Goal: Information Seeking & Learning: Learn about a topic

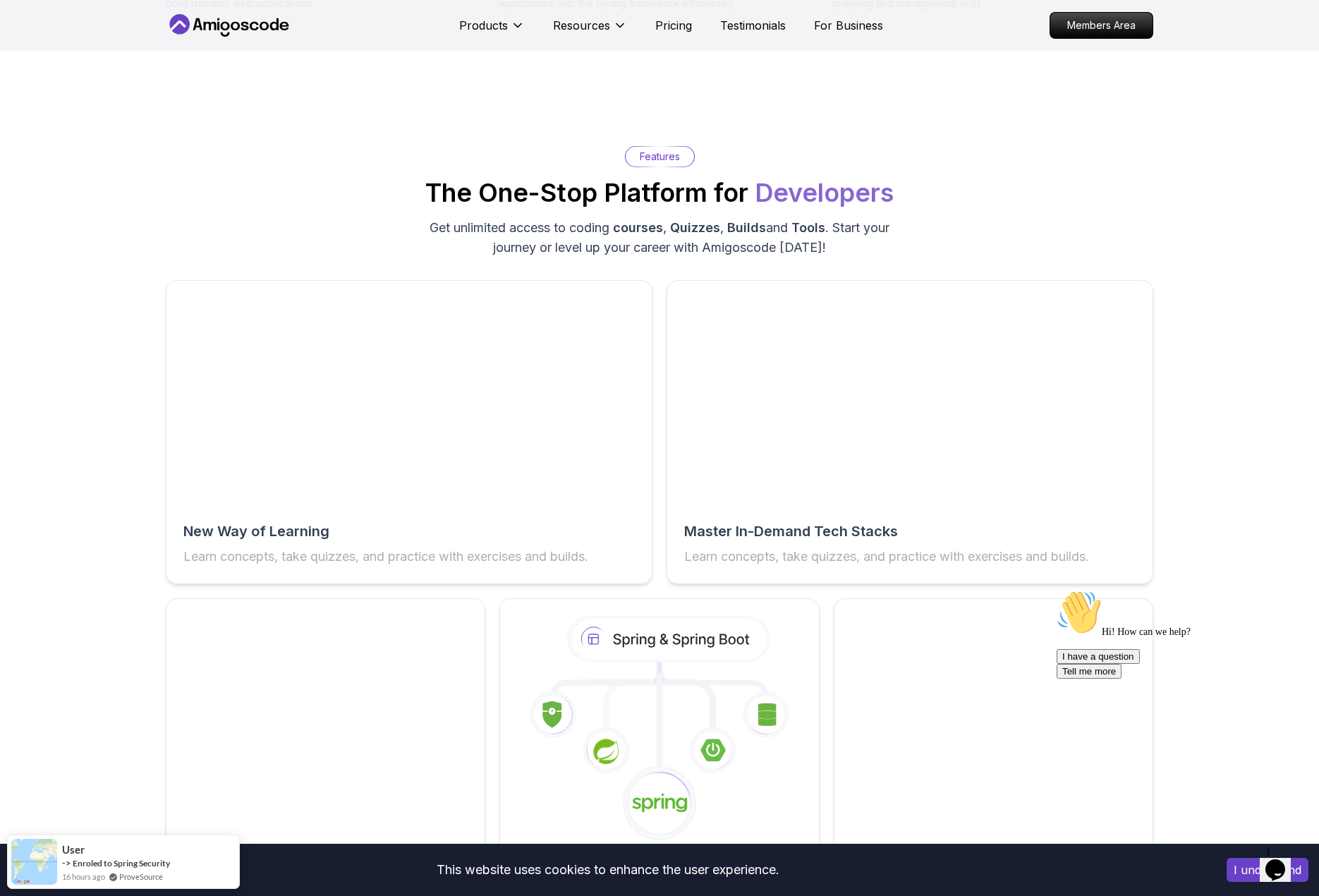
scroll to position [2116, 0]
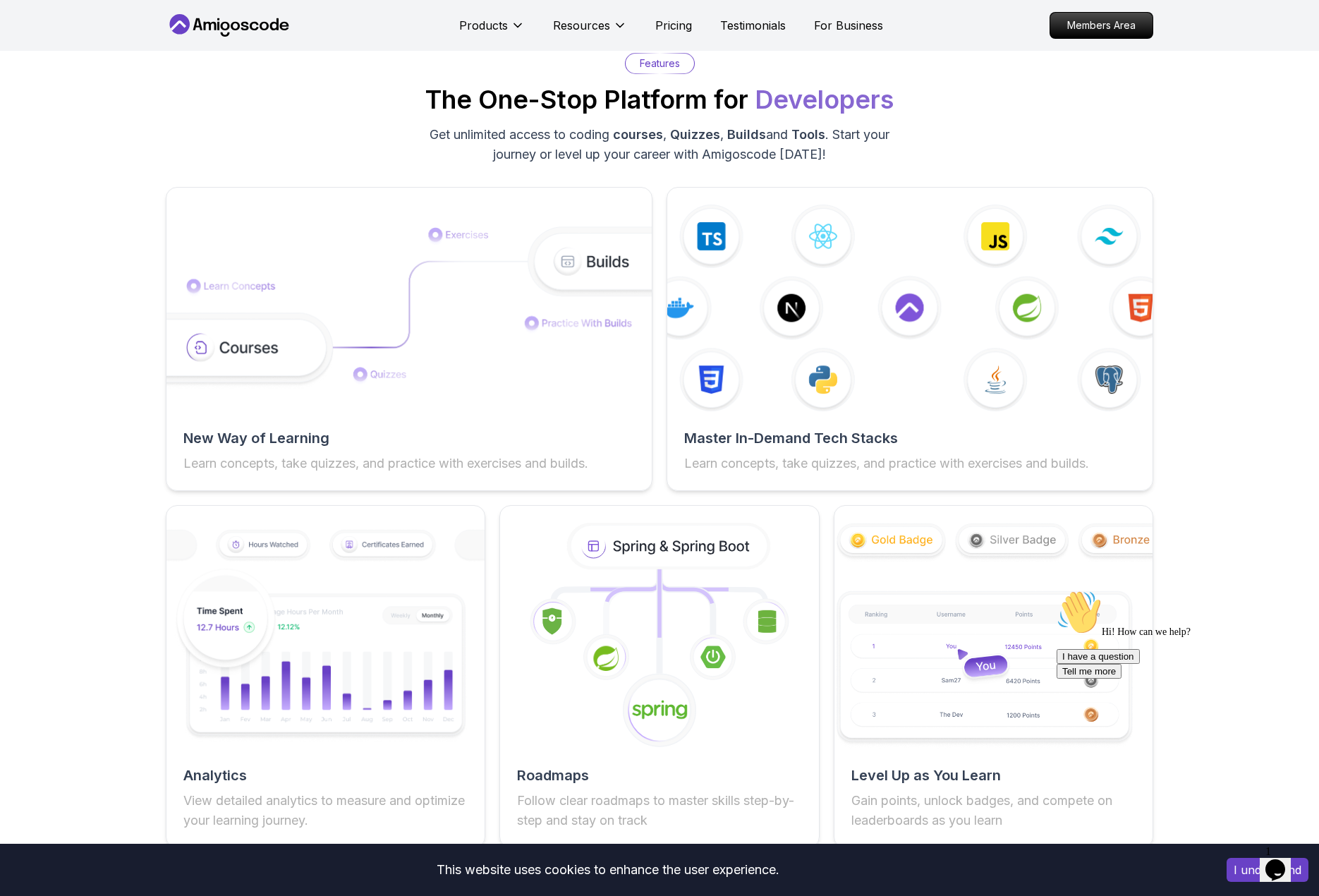
click at [1237, 868] on button "I understand" at bounding box center [1267, 870] width 82 height 24
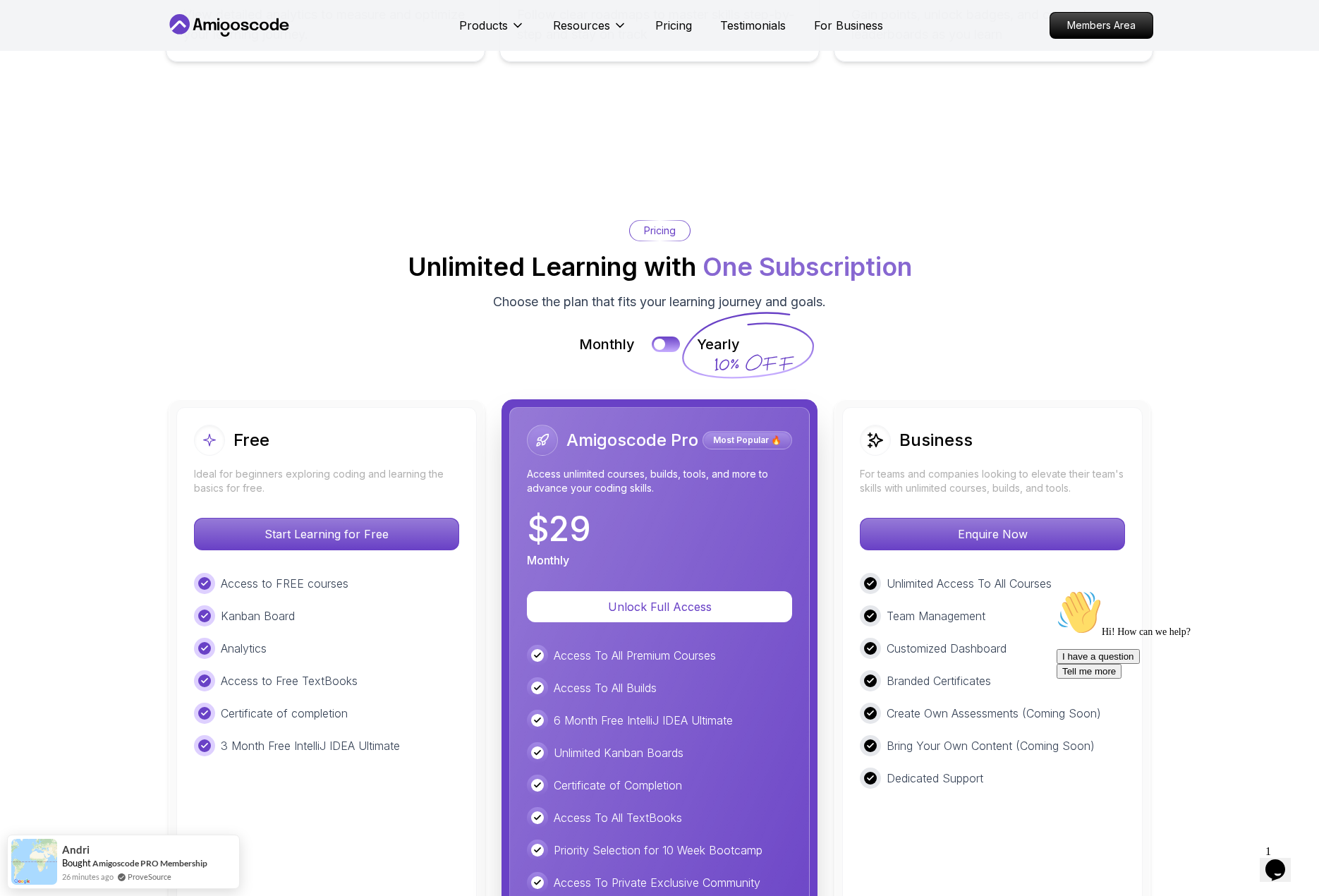
scroll to position [3033, 0]
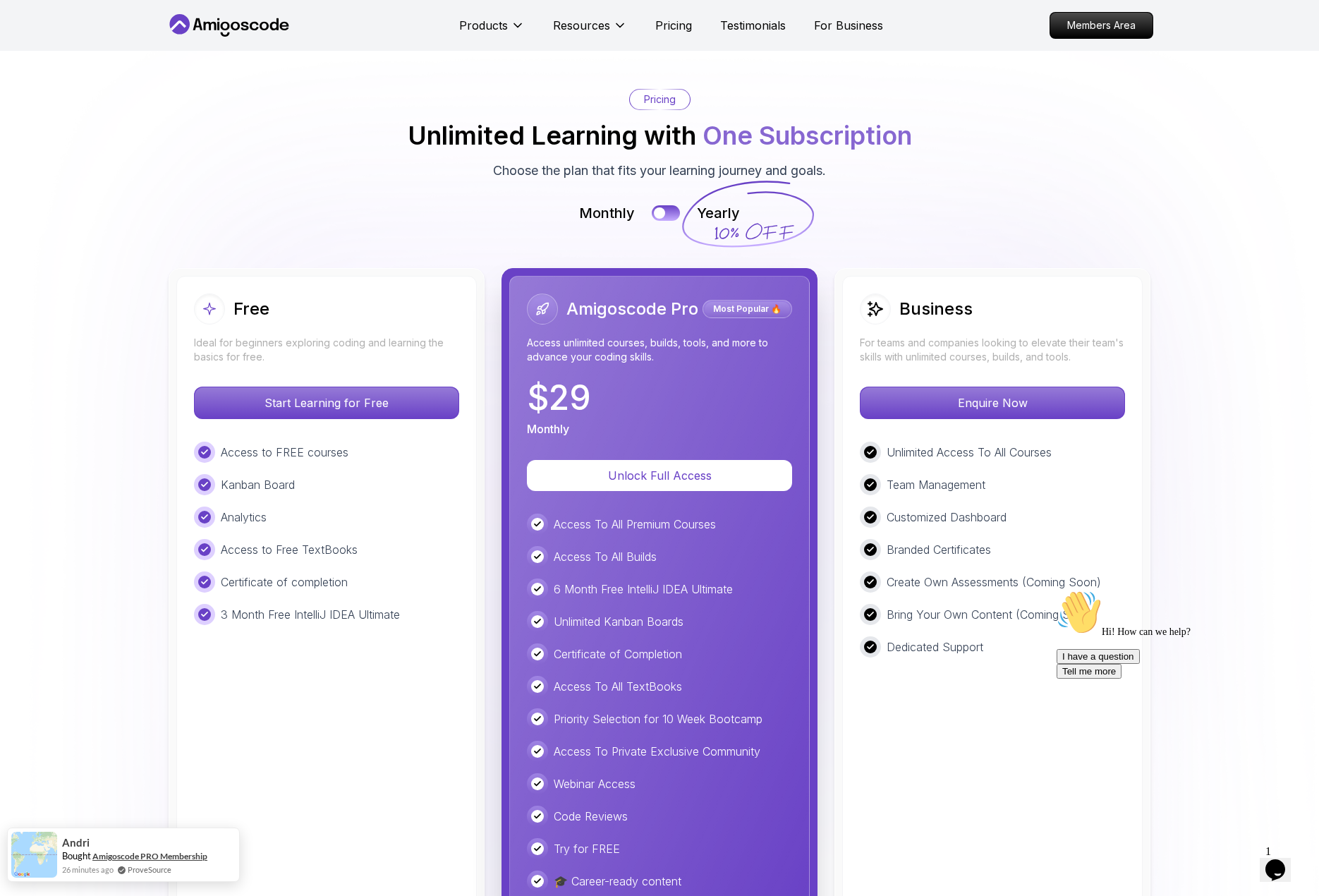
click at [161, 857] on link "Amigoscode PRO Membership" at bounding box center [149, 856] width 115 height 11
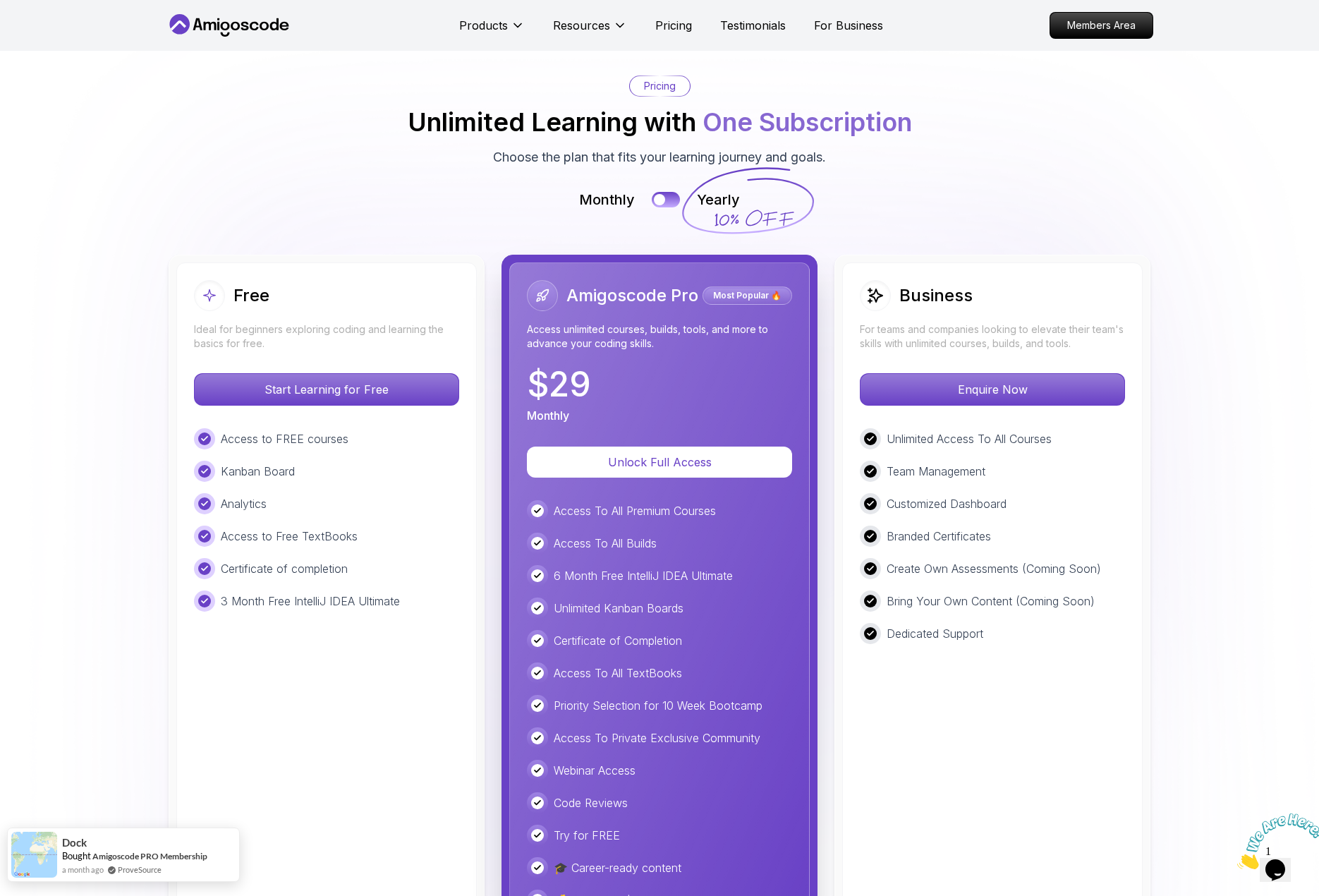
click at [24, 854] on img at bounding box center [34, 854] width 46 height 46
click at [72, 842] on span "Dock" at bounding box center [74, 842] width 24 height 12
click at [664, 196] on button at bounding box center [666, 199] width 30 height 16
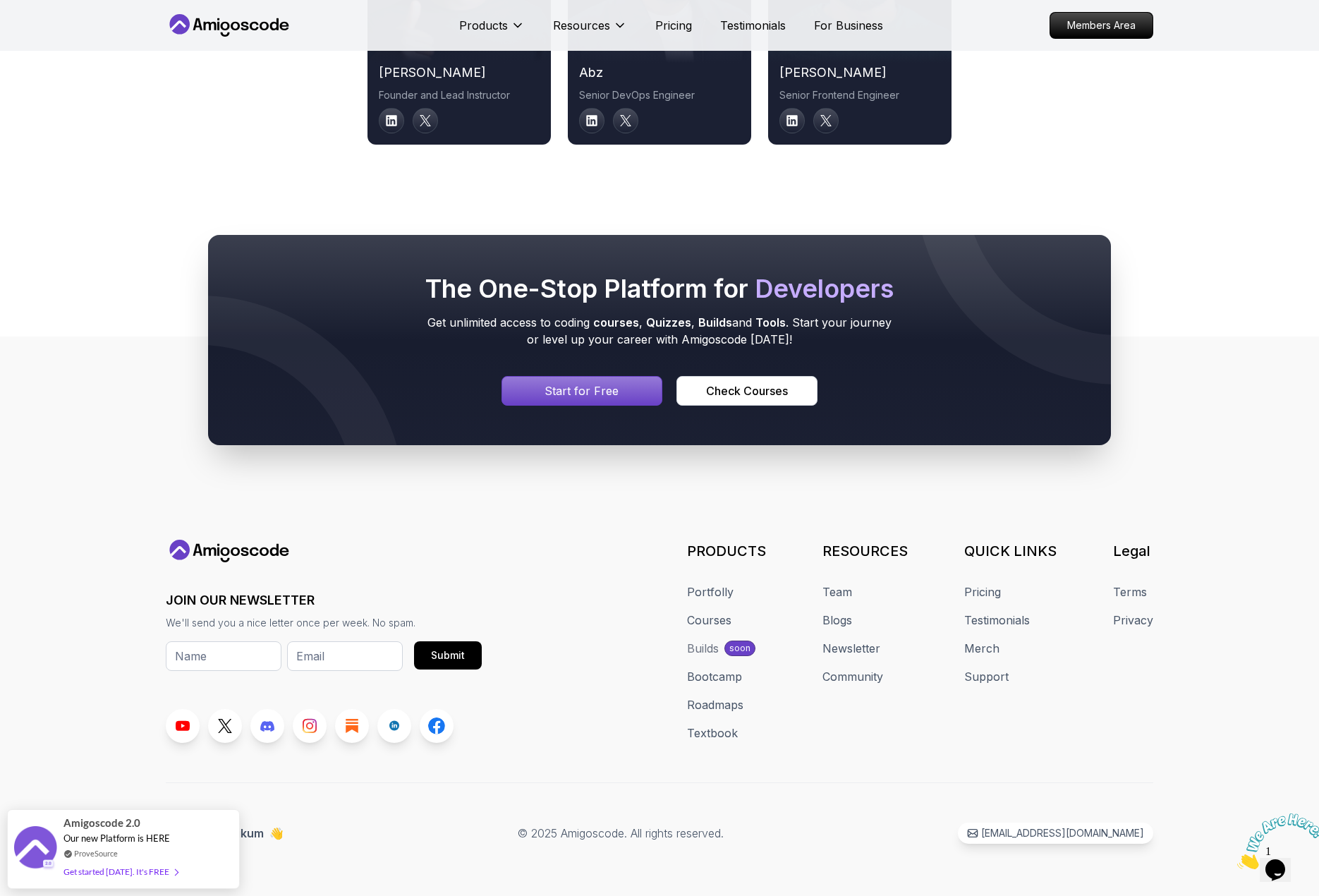
scroll to position [7374, 0]
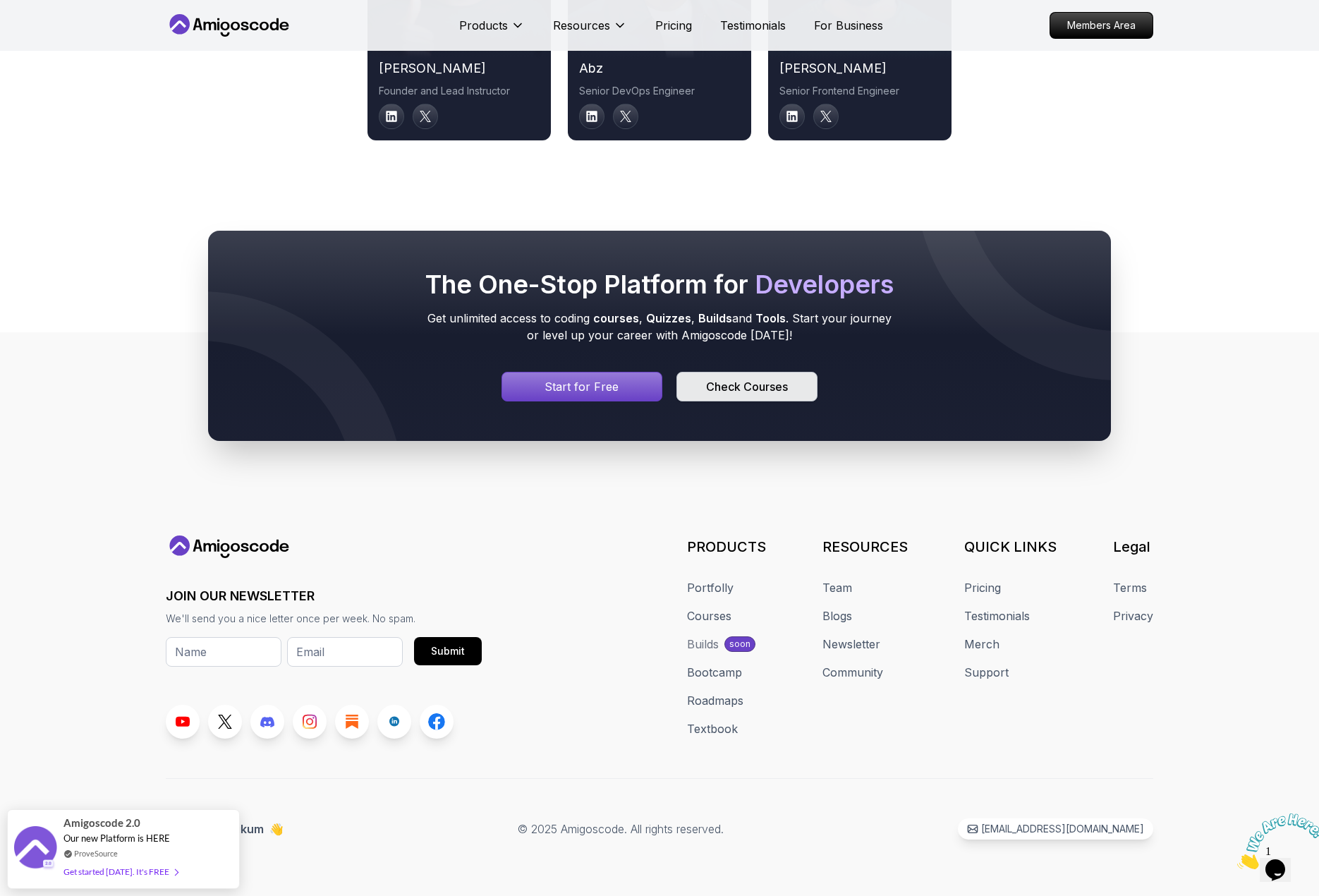
click at [796, 397] on button "Check Courses" at bounding box center [747, 386] width 141 height 30
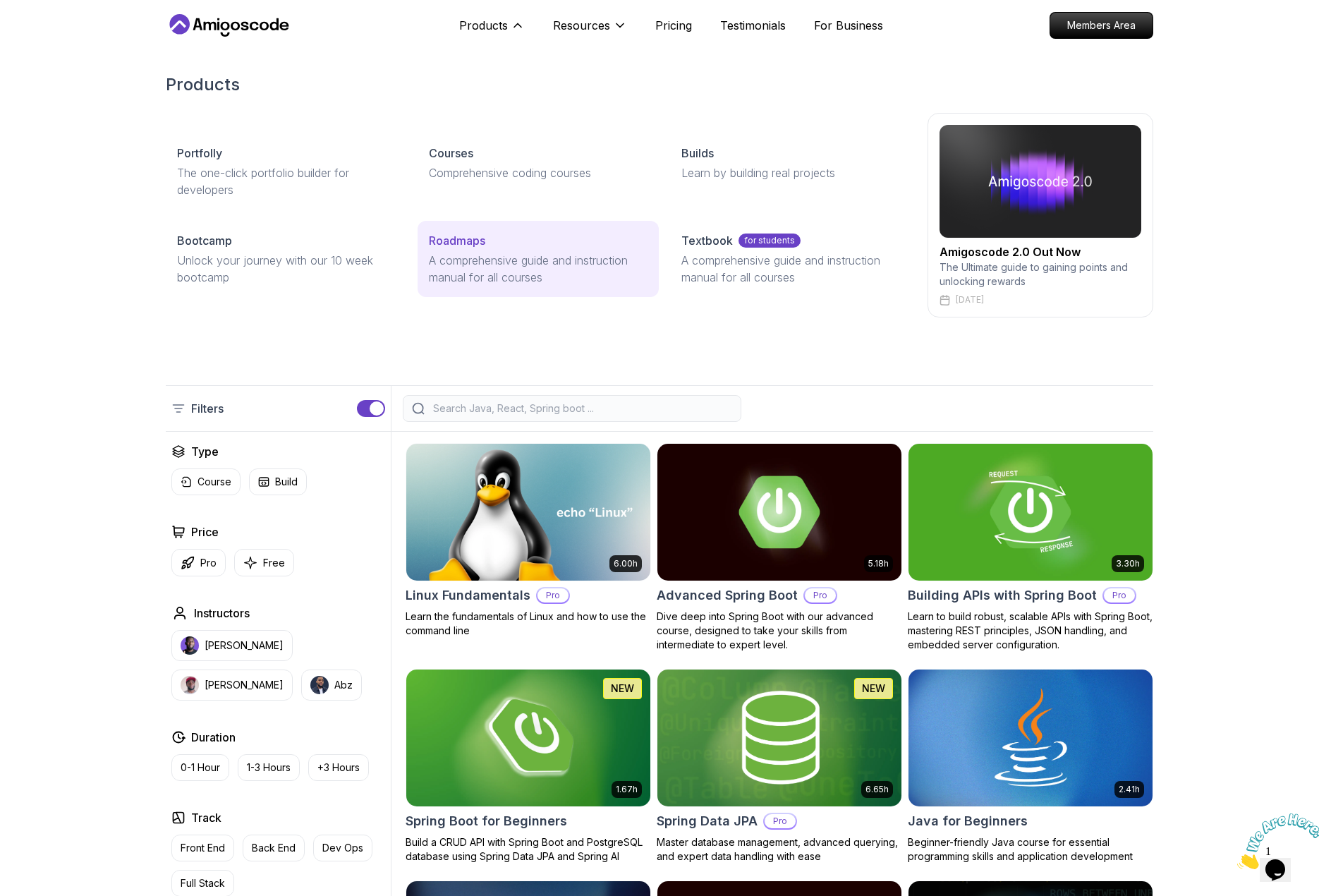
click at [469, 256] on p "A comprehensive guide and instruction manual for all courses" at bounding box center [537, 268] width 218 height 34
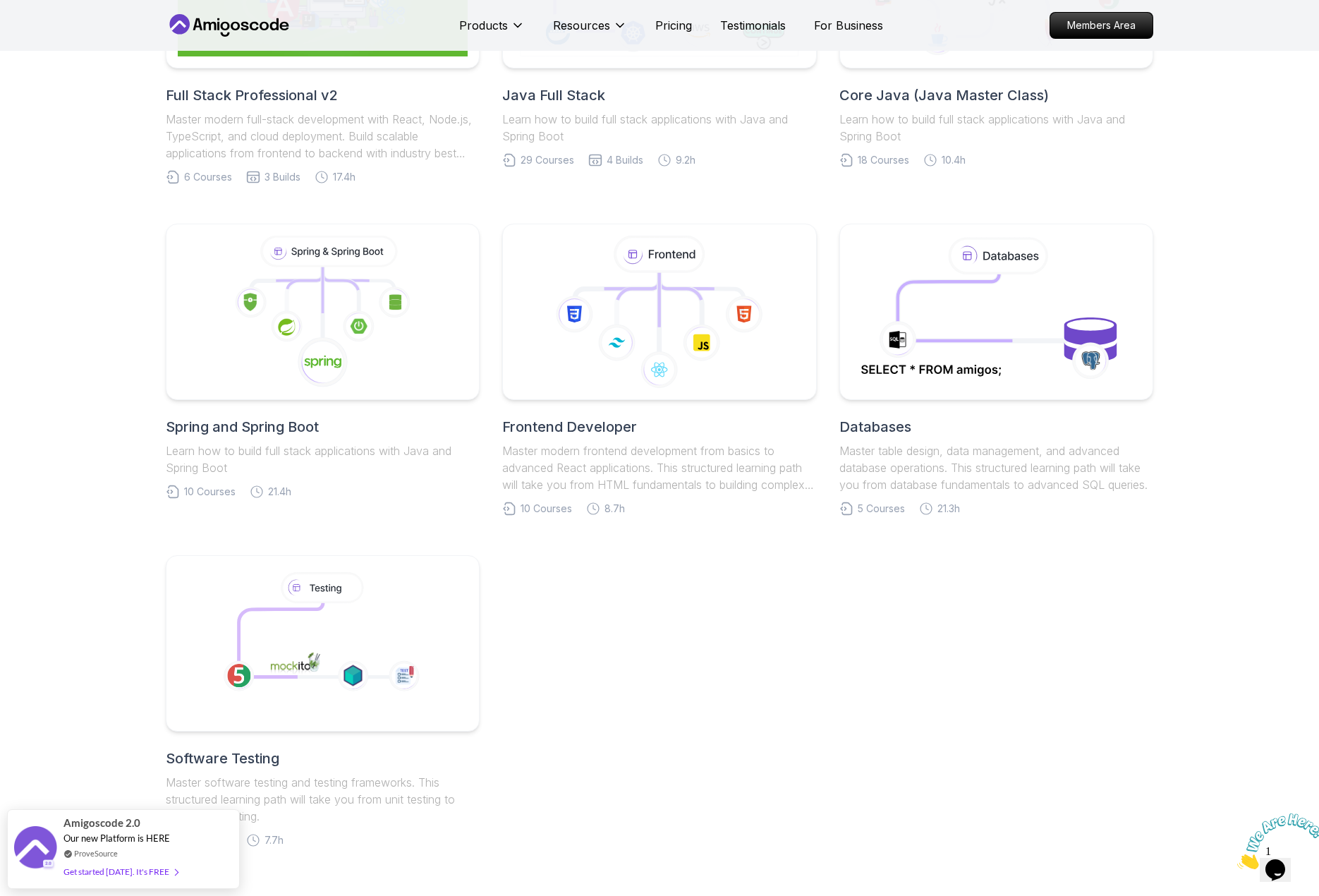
scroll to position [282, 0]
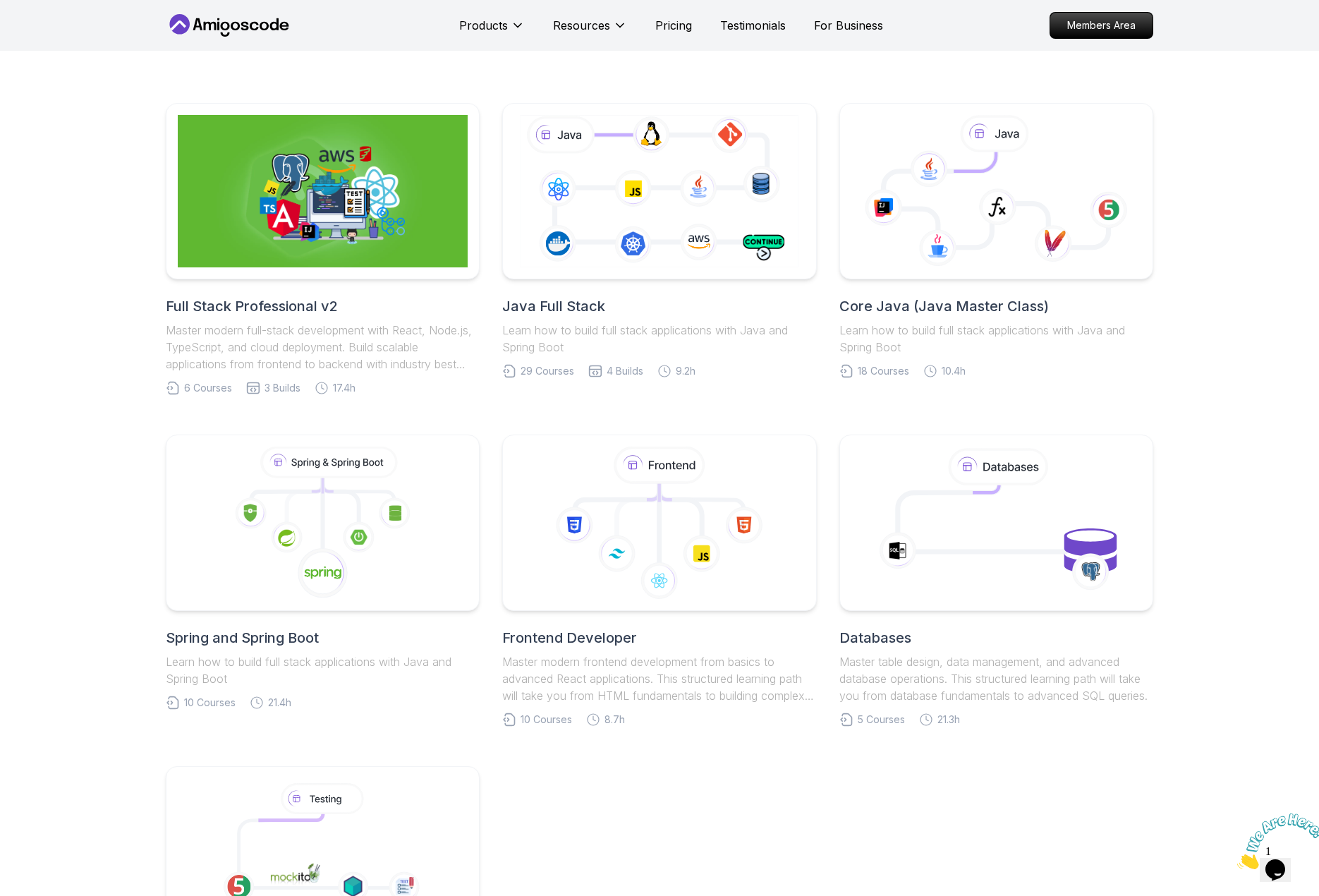
click at [307, 311] on h2 "Full Stack Professional v2" at bounding box center [323, 306] width 314 height 20
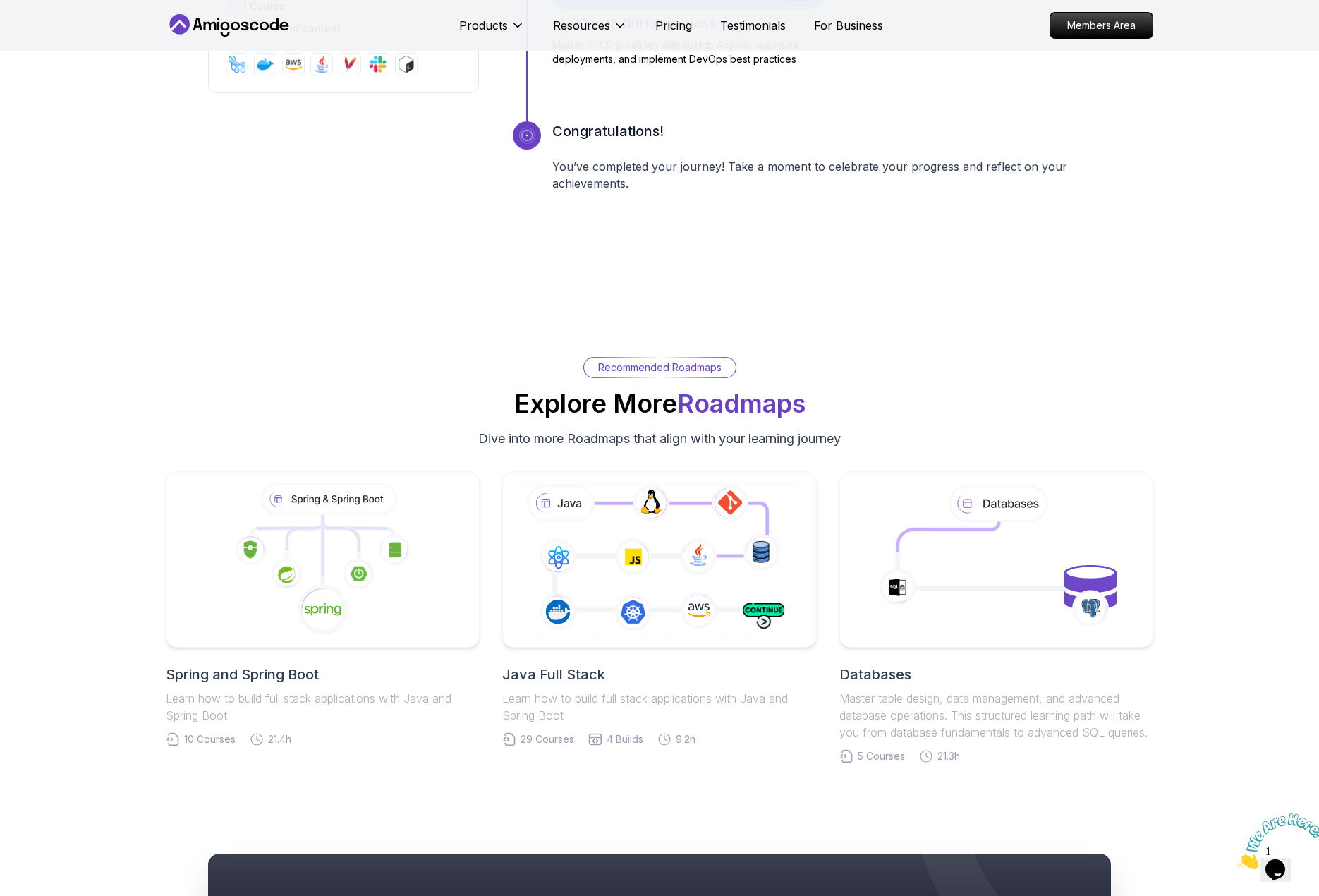
scroll to position [2681, 0]
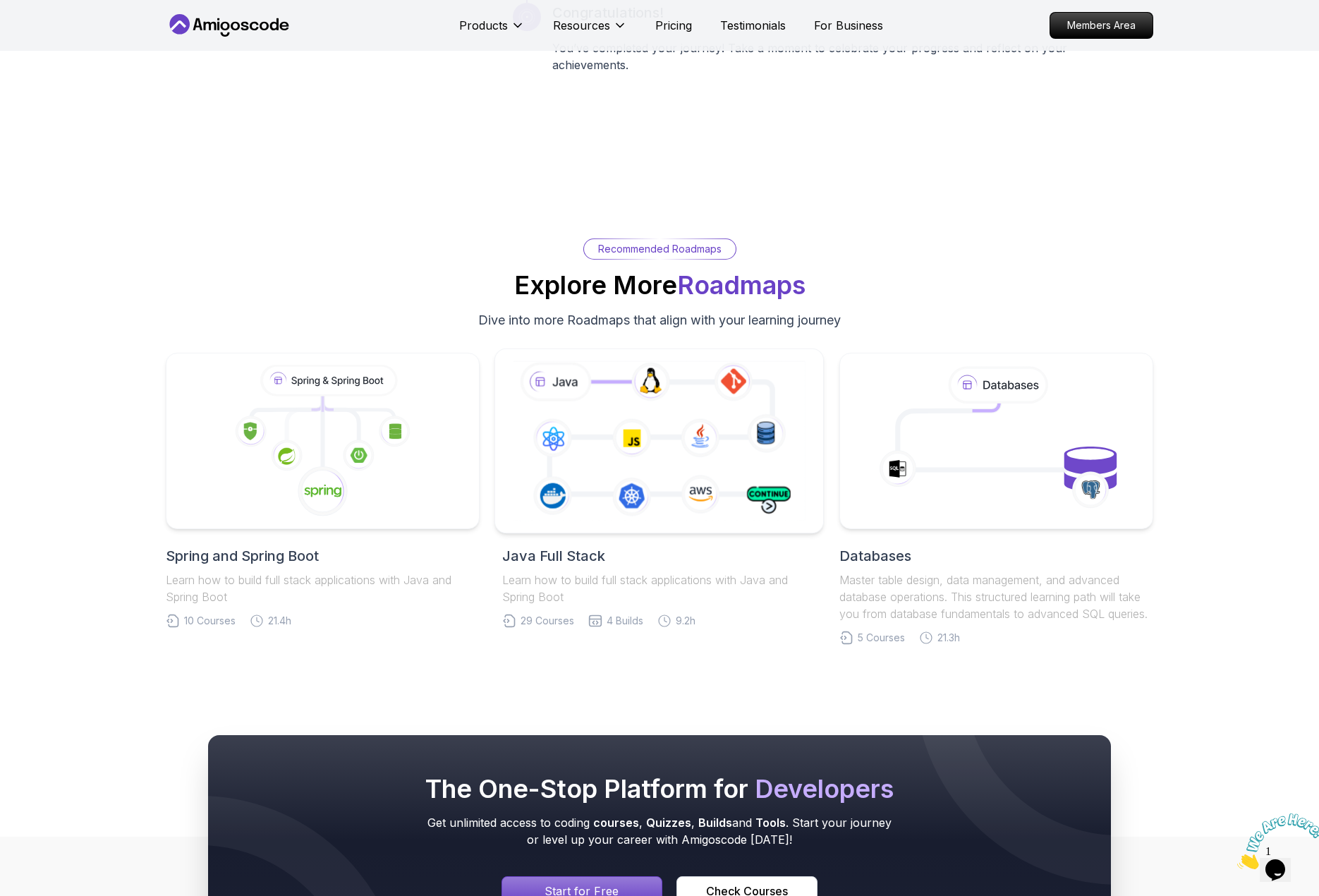
click at [714, 464] on icon at bounding box center [659, 440] width 298 height 166
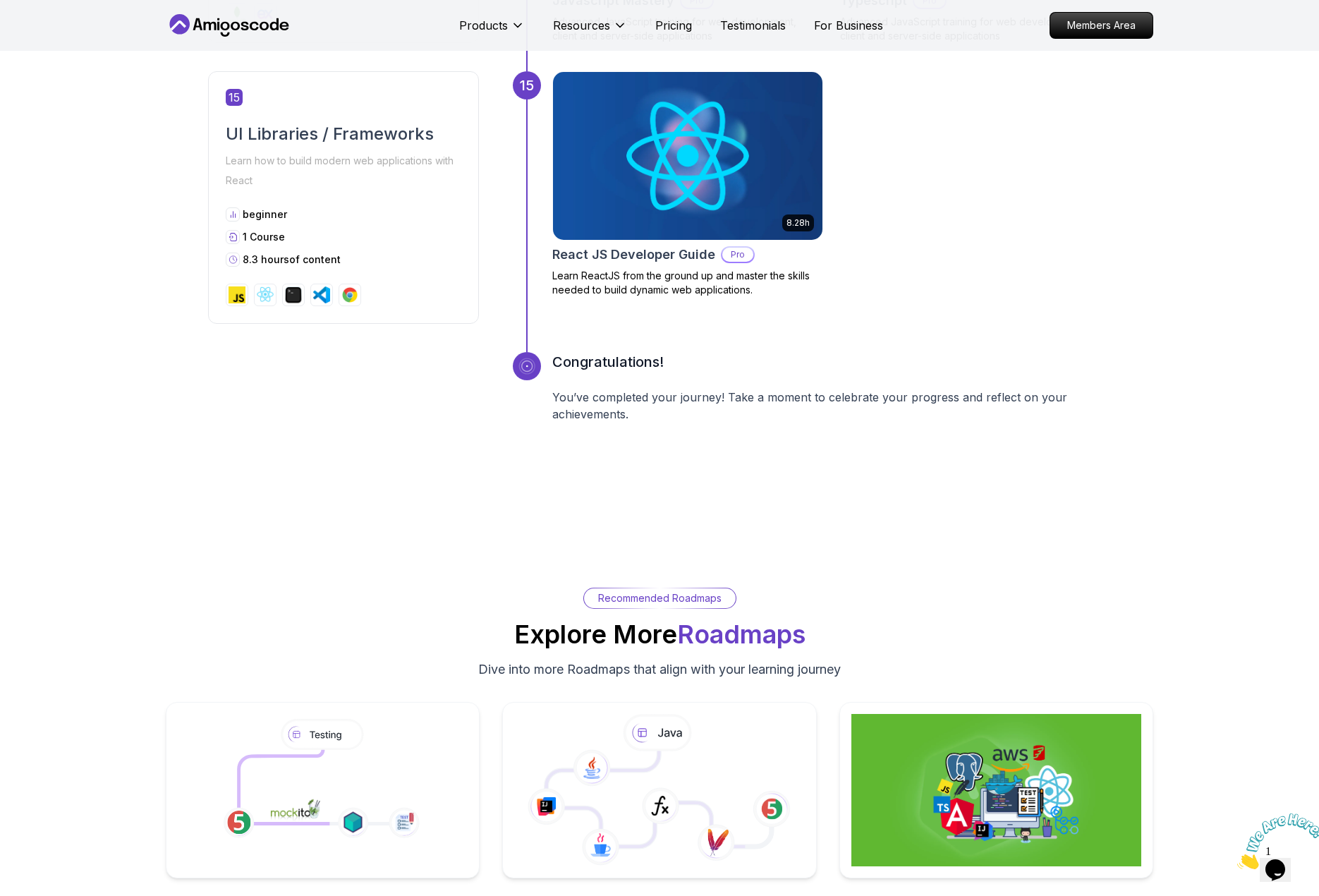
scroll to position [6137, 0]
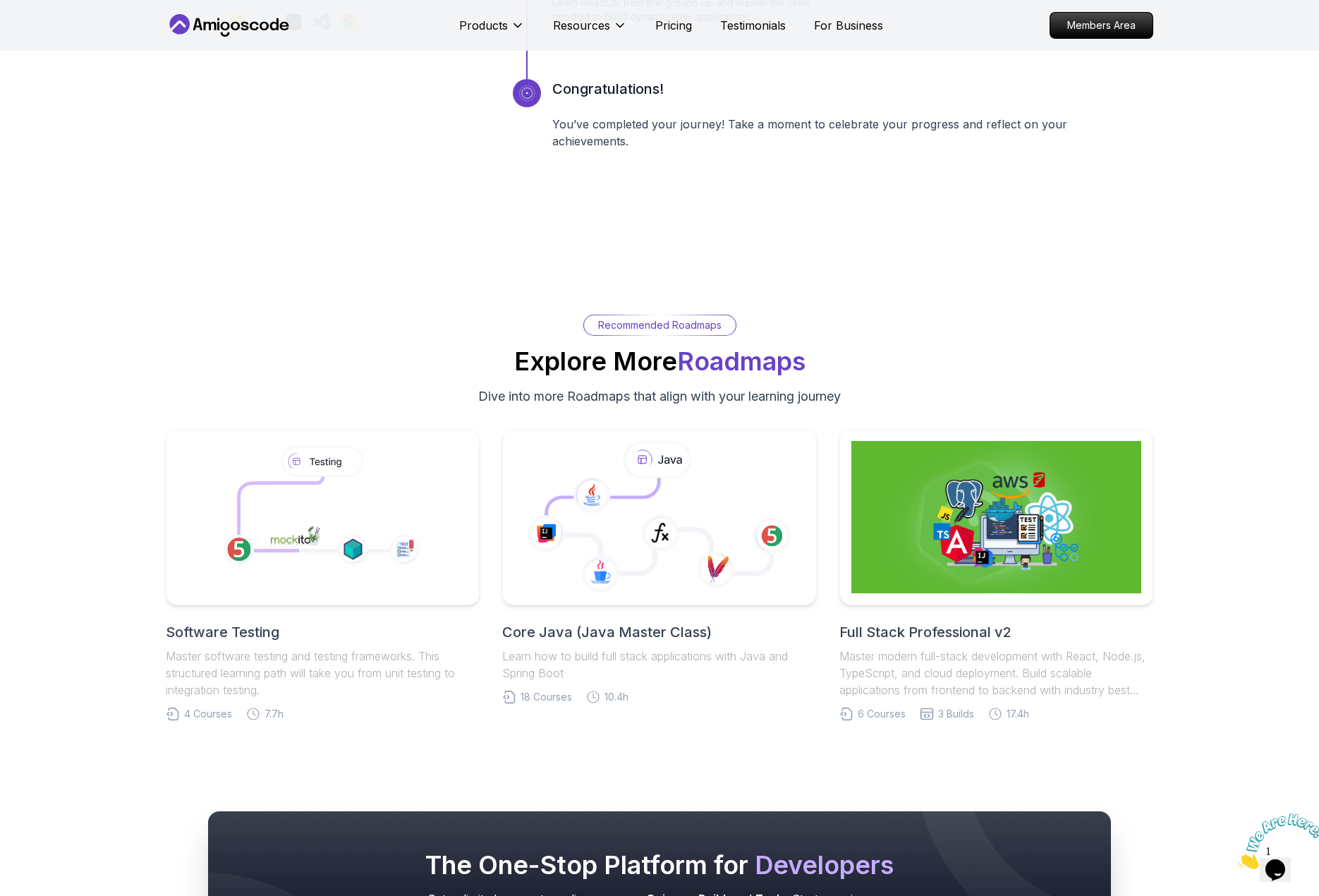
click at [673, 630] on h2 "Core Java (Java Master Class)" at bounding box center [659, 632] width 314 height 20
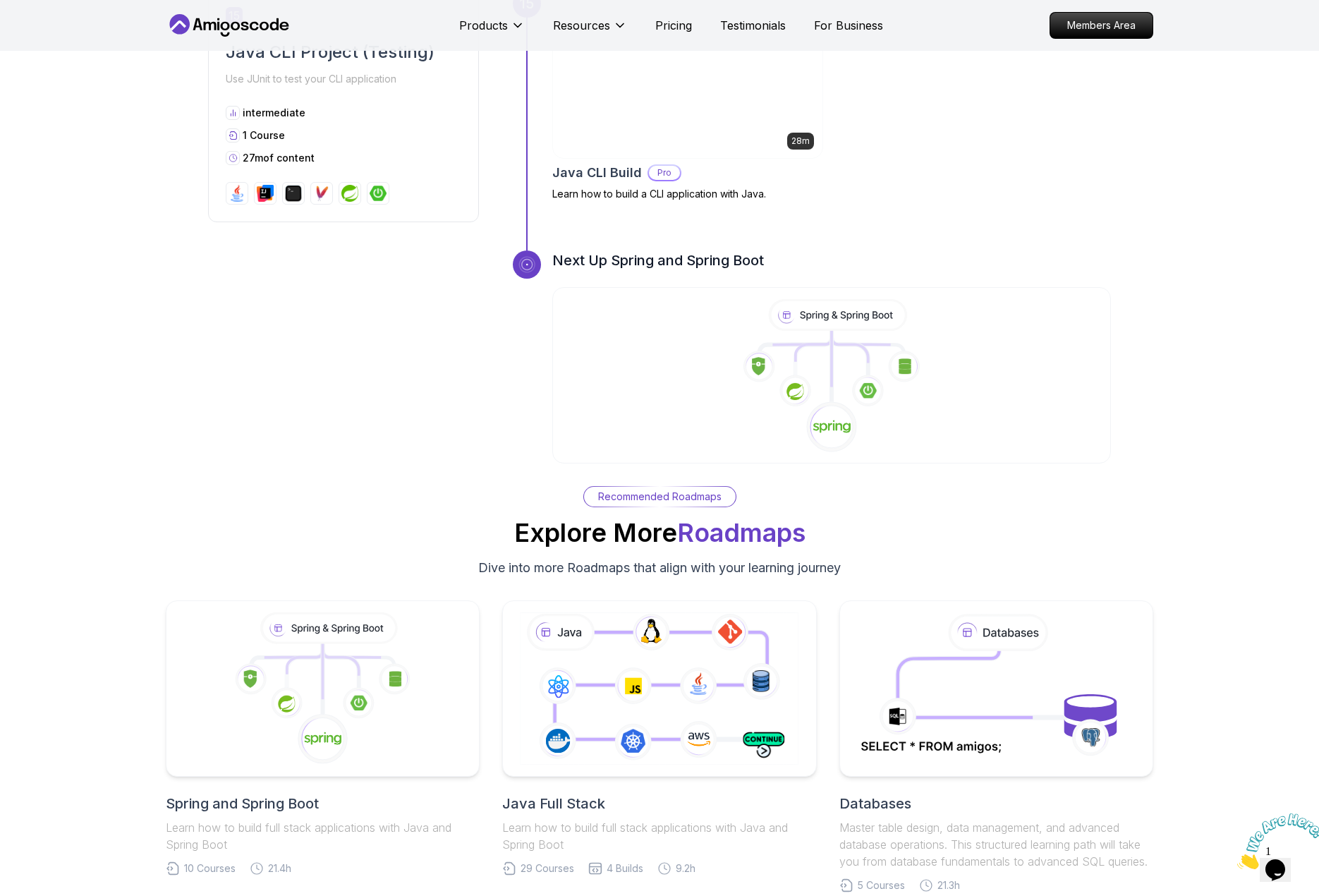
scroll to position [4868, 0]
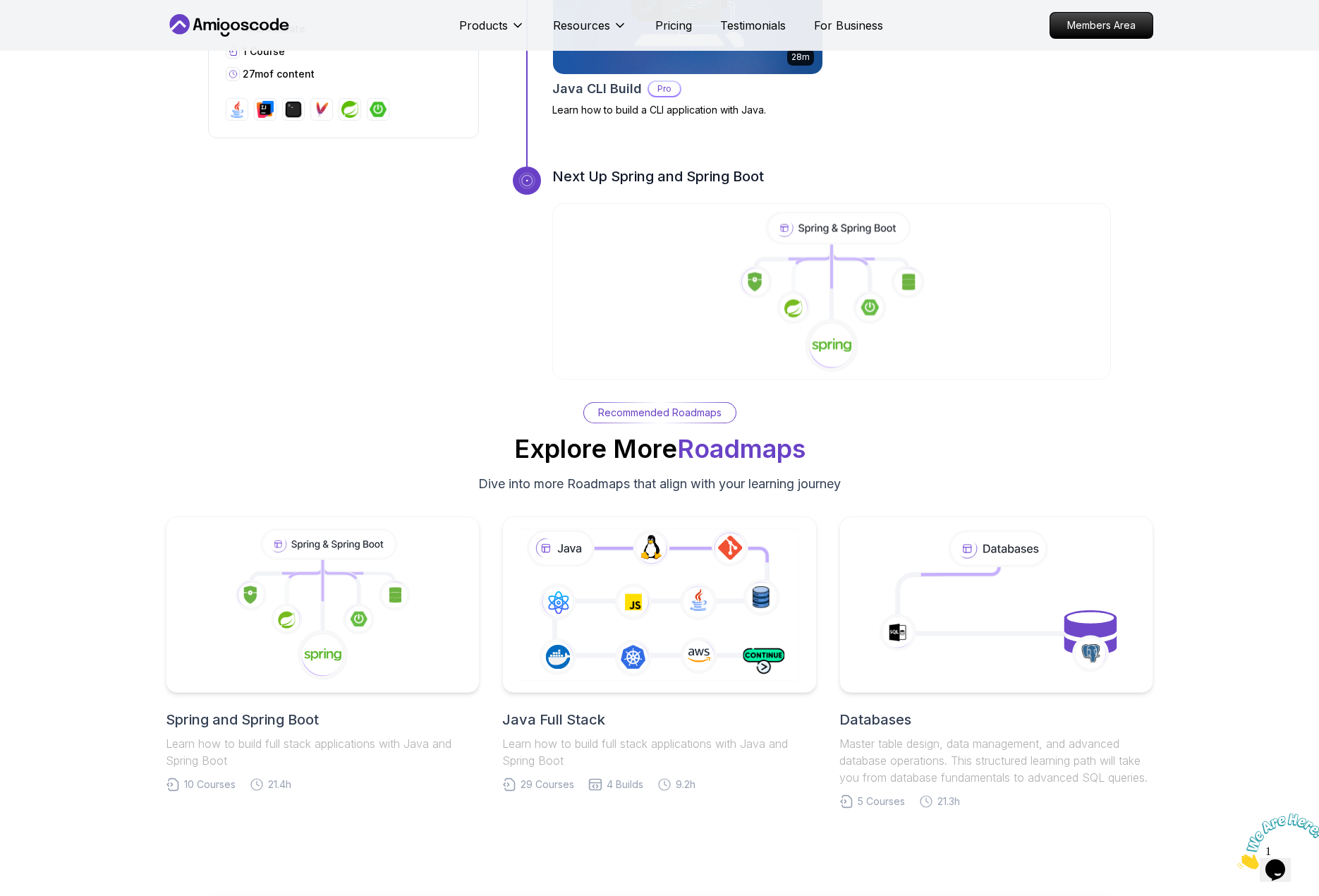
click at [813, 241] on icon at bounding box center [832, 293] width 562 height 161
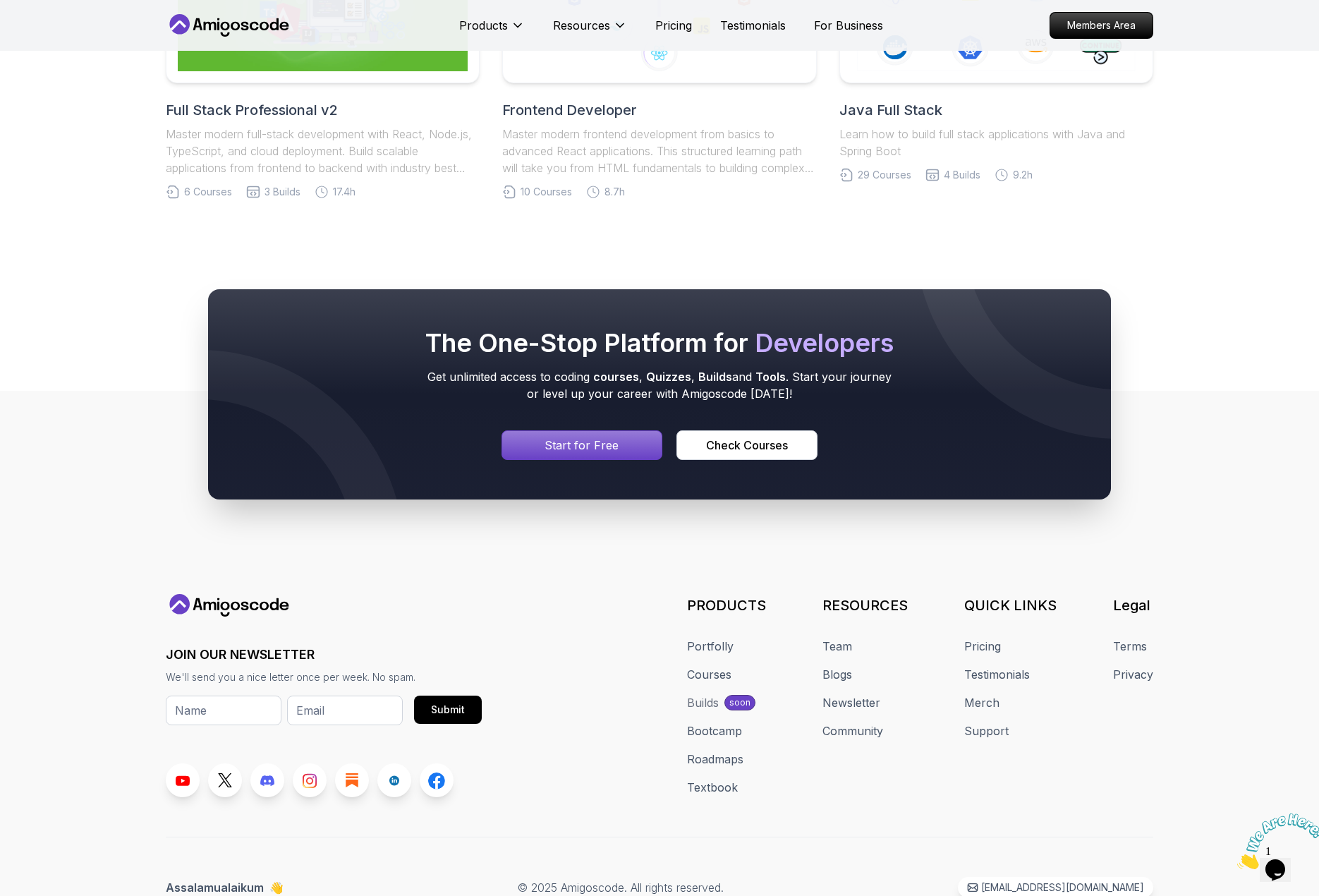
scroll to position [3245, 0]
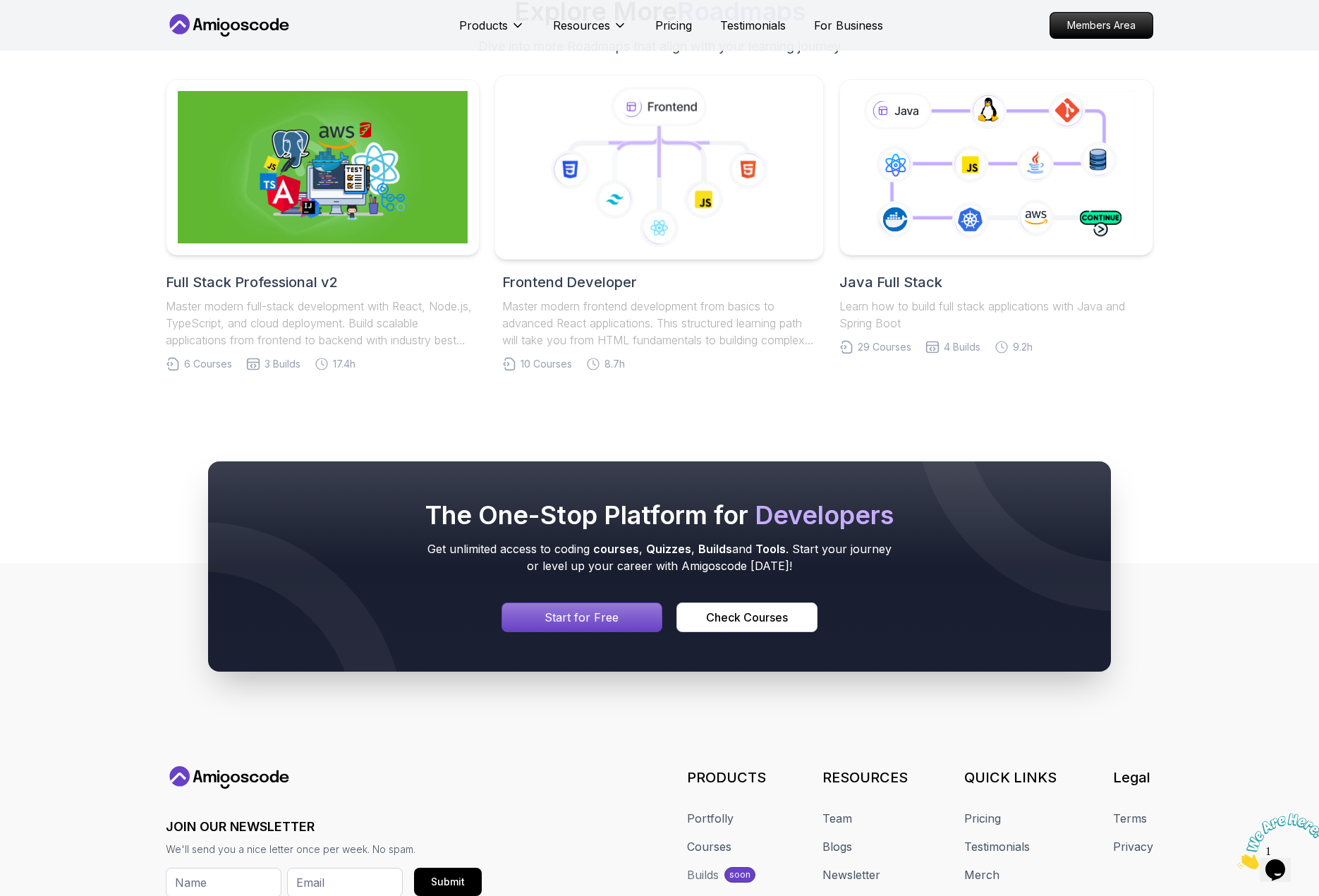
click at [771, 237] on icon at bounding box center [660, 168] width 304 height 160
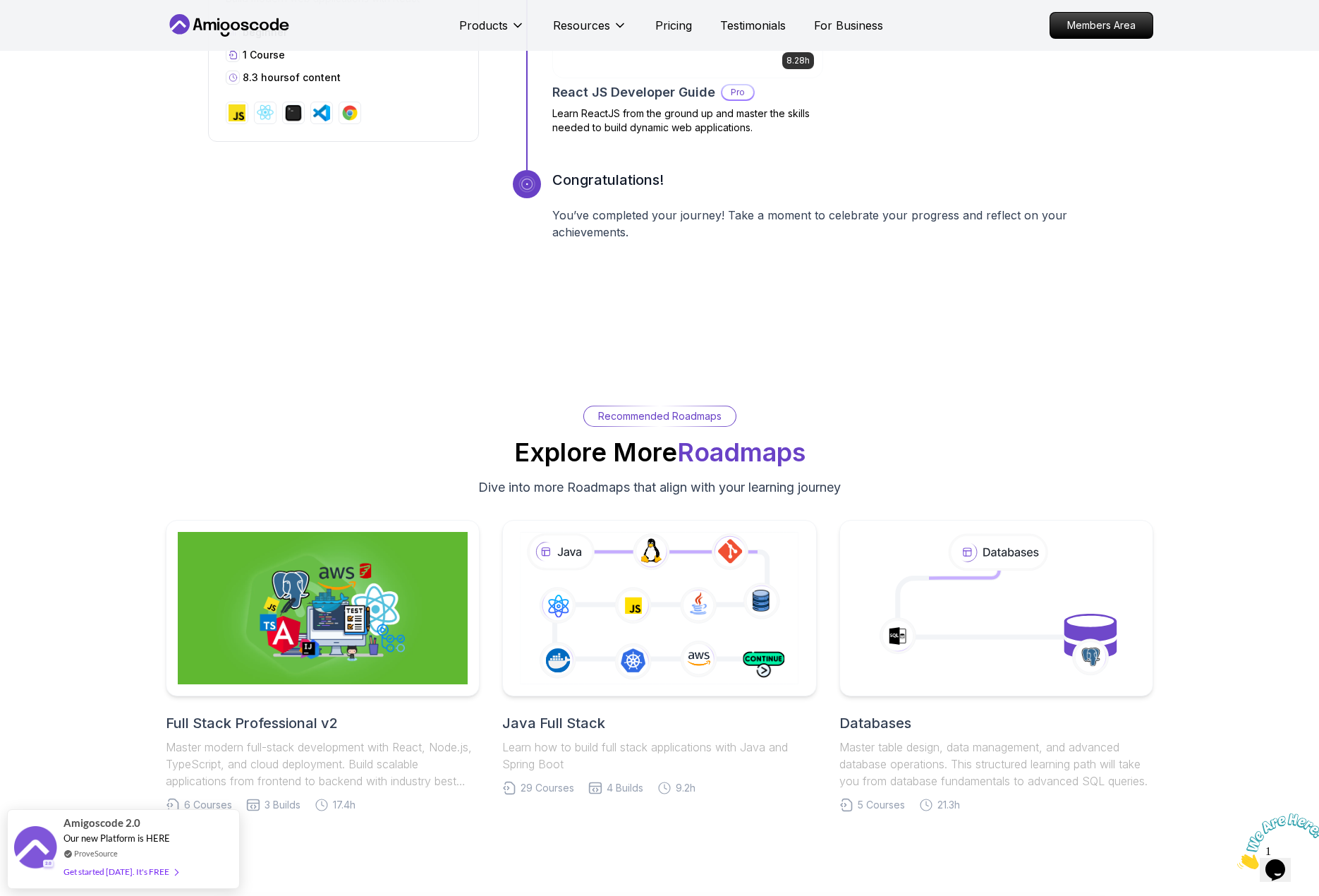
scroll to position [2539, 0]
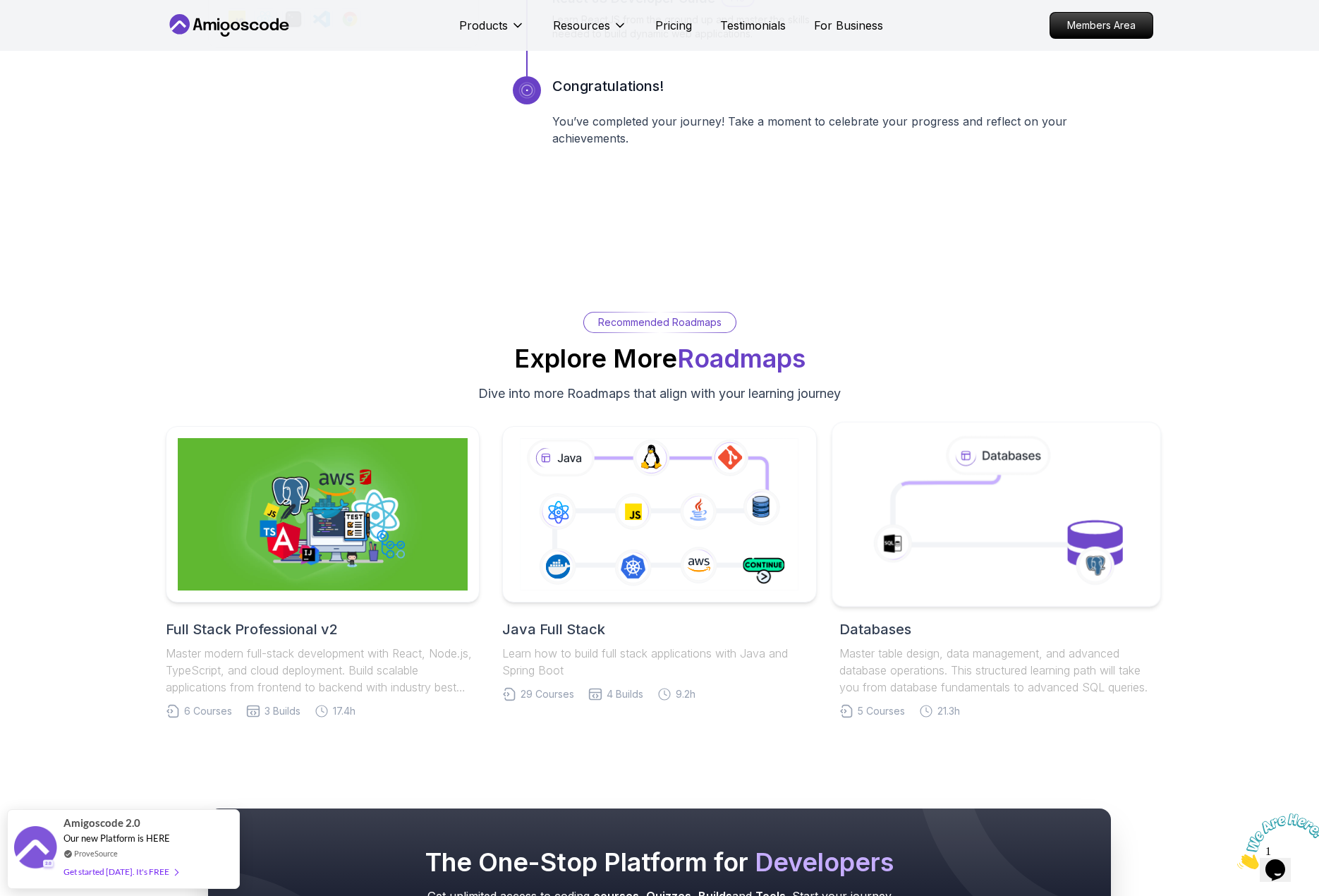
click at [1017, 508] on icon at bounding box center [996, 514] width 298 height 160
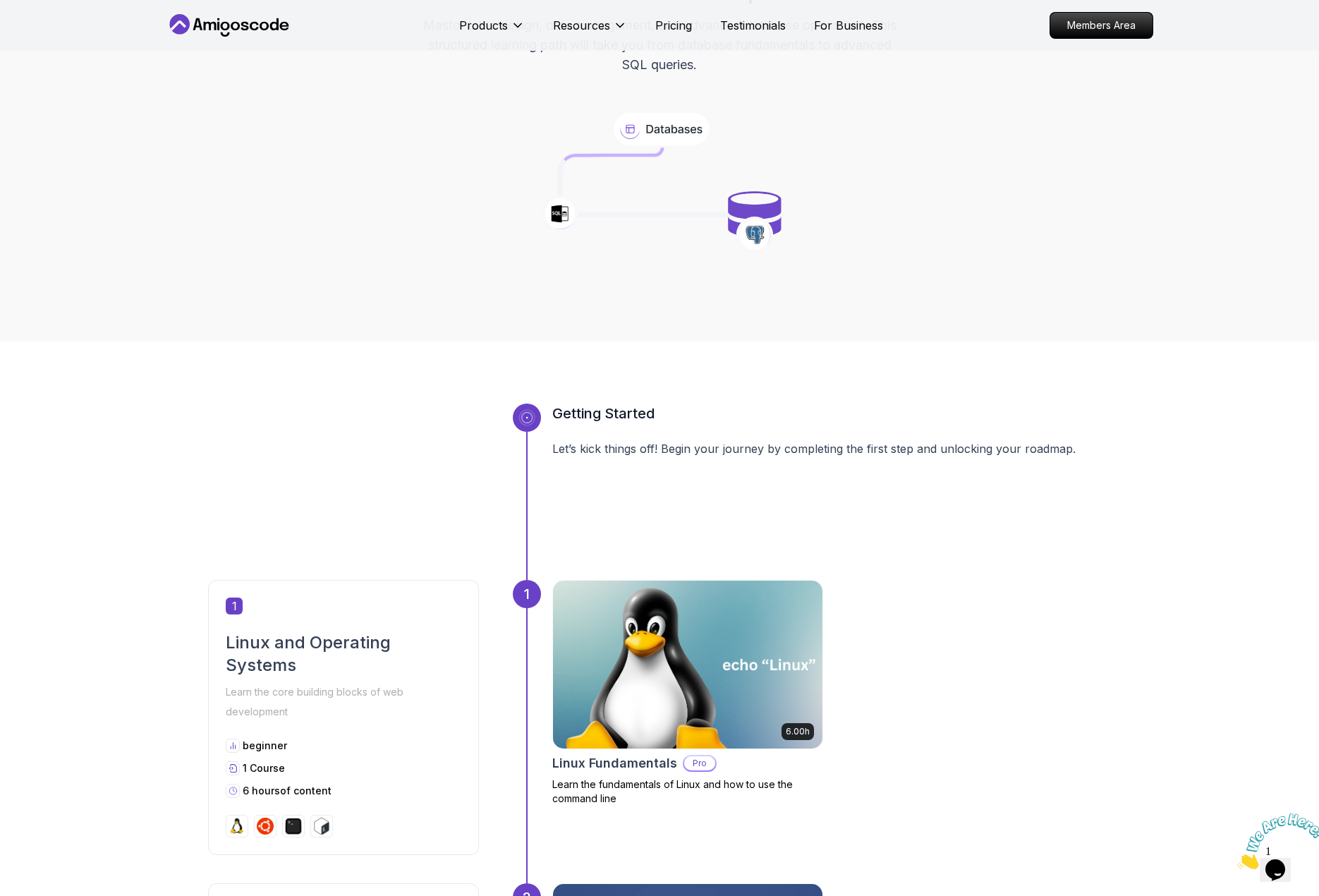
scroll to position [44, 0]
